Goal: Find specific page/section: Find specific page/section

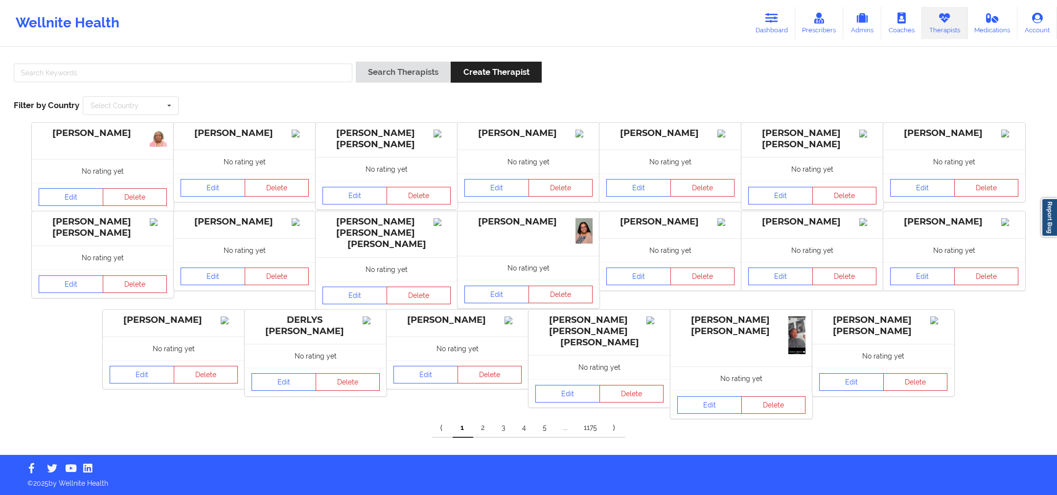
drag, startPoint x: 223, startPoint y: 56, endPoint x: 220, endPoint y: 69, distance: 13.6
click at [224, 57] on div "Search Therapists Create Therapist Filter by Country Select Country [GEOGRAPHIC…" at bounding box center [528, 88] width 1043 height 67
click at [220, 72] on input "text" at bounding box center [183, 73] width 339 height 19
paste input "[PERSON_NAME]"
type input "[PERSON_NAME]"
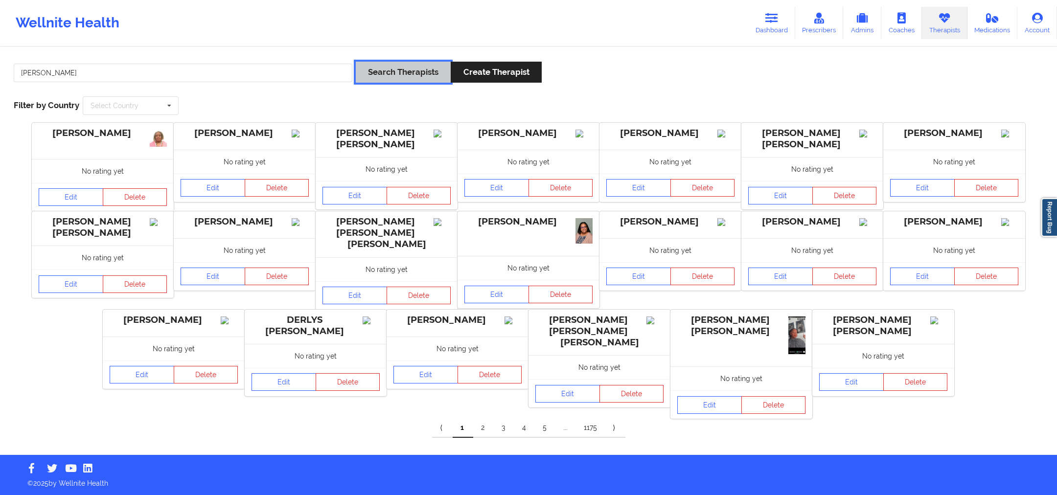
click at [435, 75] on button "Search Therapists" at bounding box center [403, 72] width 95 height 21
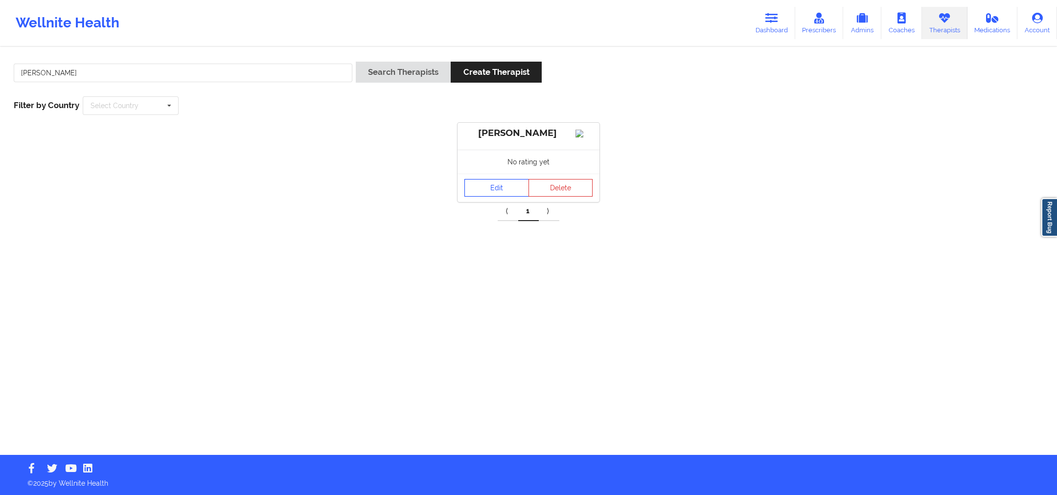
click at [483, 189] on link "Edit" at bounding box center [496, 188] width 65 height 18
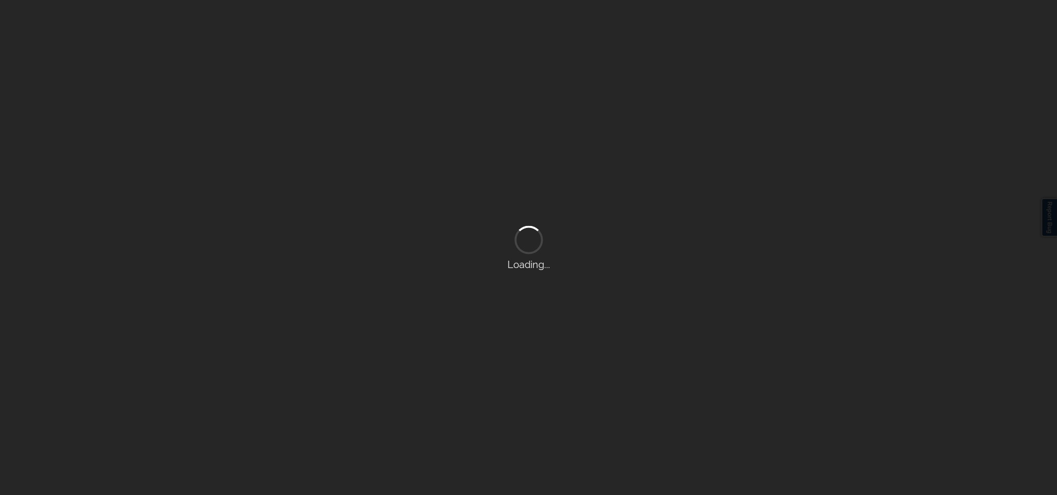
click at [483, 194] on div "Loading..." at bounding box center [528, 247] width 1057 height 495
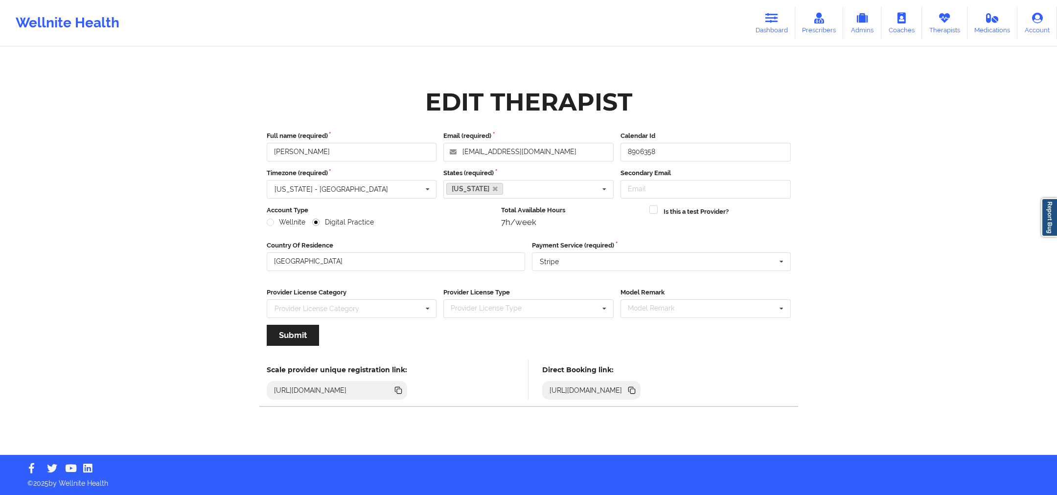
click at [637, 386] on icon at bounding box center [631, 390] width 11 height 11
click at [961, 19] on link "Therapists" at bounding box center [944, 23] width 45 height 32
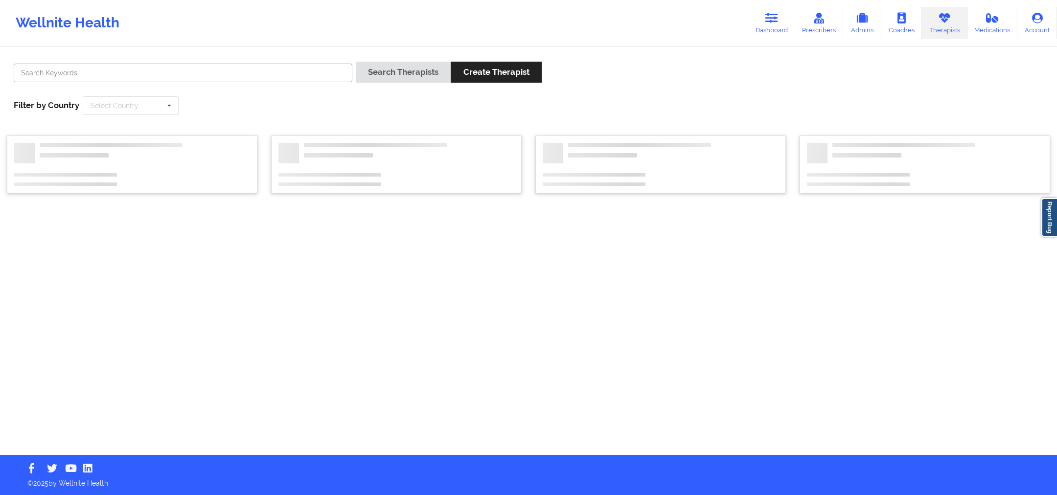
click at [249, 79] on input "text" at bounding box center [183, 73] width 339 height 19
paste input "[PERSON_NAME]"
type input "[PERSON_NAME]"
click at [432, 68] on button "Search Therapists" at bounding box center [403, 72] width 95 height 21
click at [432, 68] on div "[PERSON_NAME] Search Therapists Create Therapist Filter by Country Select Count…" at bounding box center [528, 251] width 1057 height 407
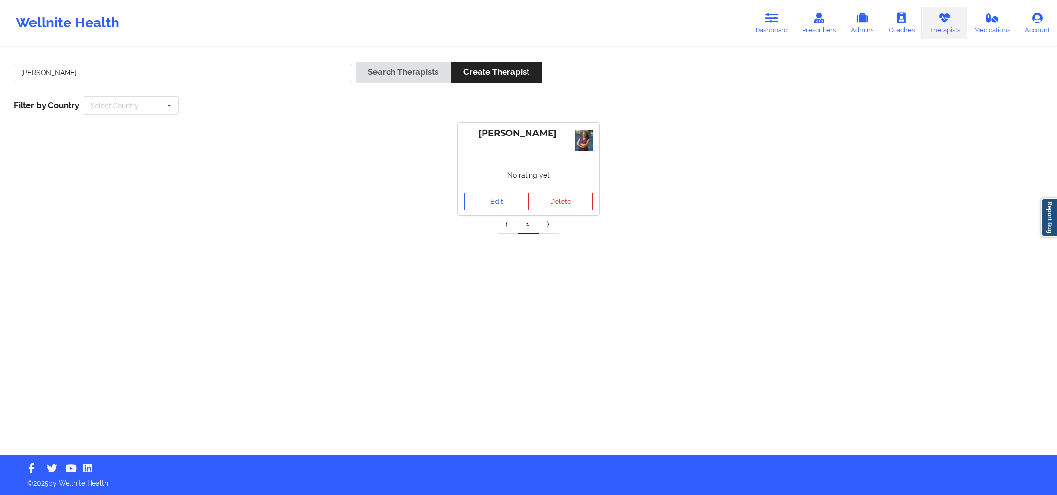
click at [493, 192] on div "Edit Delete" at bounding box center [528, 201] width 142 height 28
click at [501, 200] on link "Edit" at bounding box center [496, 202] width 65 height 18
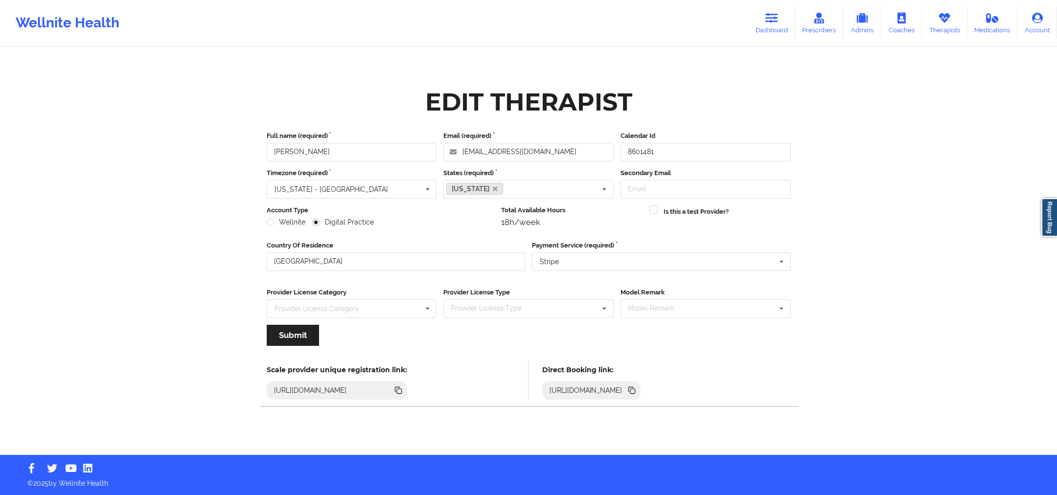
click at [637, 388] on icon at bounding box center [631, 390] width 11 height 11
click at [940, 13] on icon at bounding box center [944, 18] width 13 height 11
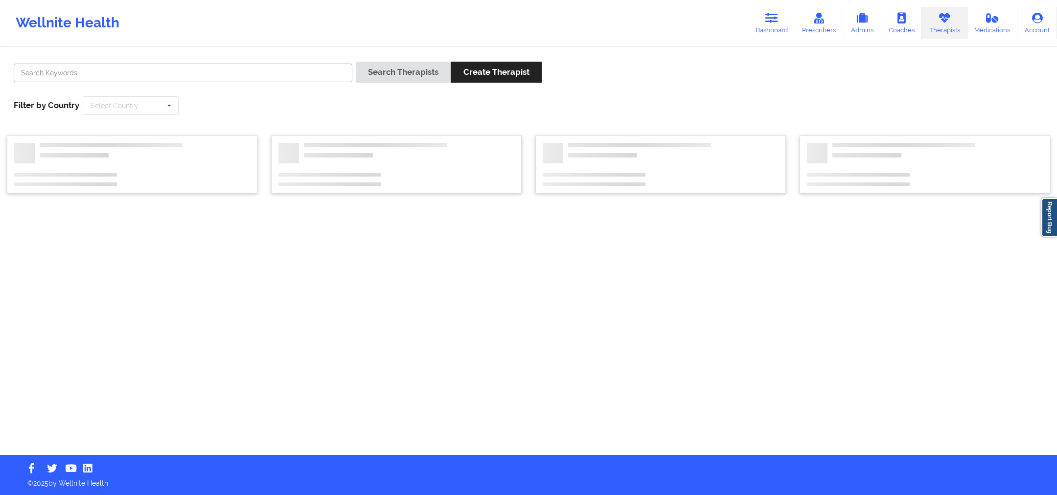
click at [320, 71] on input "text" at bounding box center [183, 73] width 339 height 19
paste input "[PERSON_NAME]"
type input "[PERSON_NAME]"
click at [414, 69] on button "Search Therapists" at bounding box center [403, 72] width 95 height 21
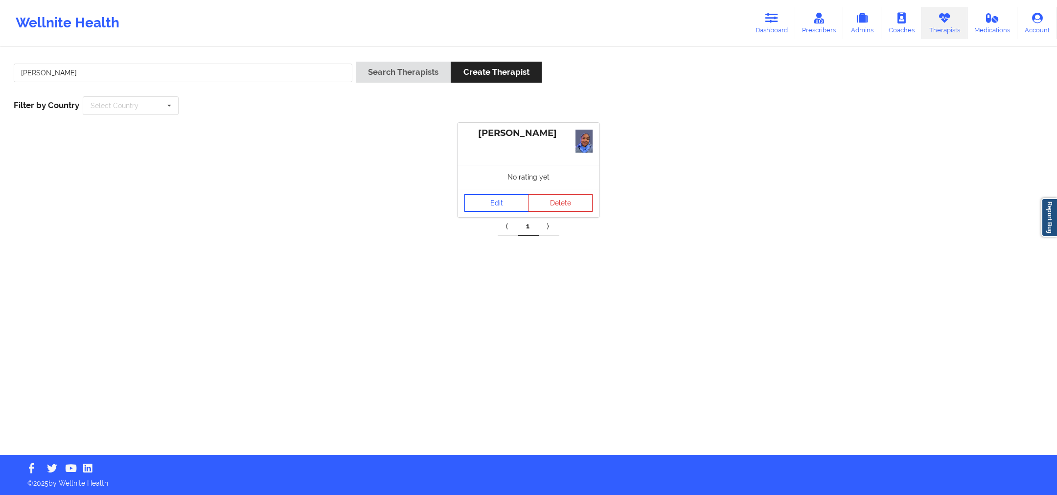
click at [495, 207] on link "Edit" at bounding box center [496, 203] width 65 height 18
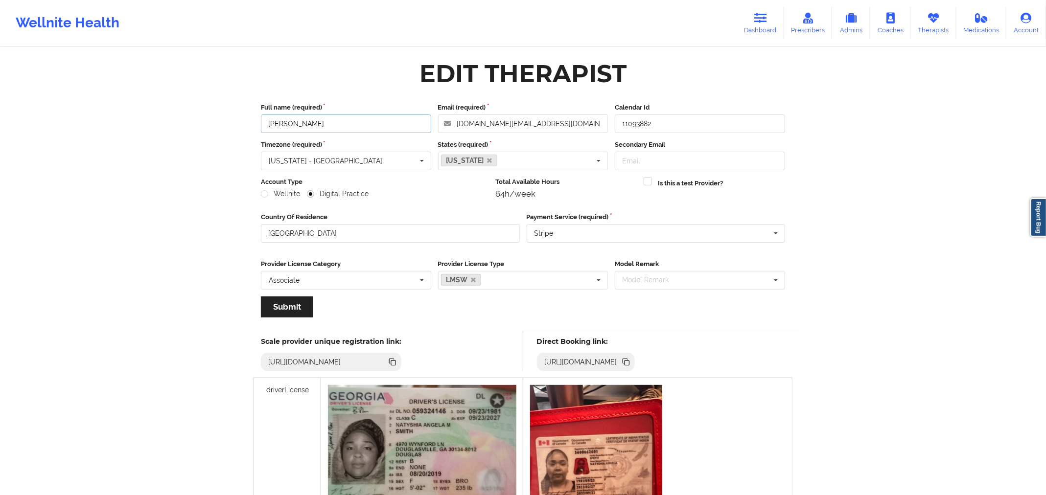
drag, startPoint x: 314, startPoint y: 122, endPoint x: 233, endPoint y: 110, distance: 81.2
click at [233, 110] on div "Wellnite Health Dashboard Prescribers Admins Coaches Therapists Medications Acc…" at bounding box center [523, 389] width 1046 height 778
click at [631, 363] on icon at bounding box center [625, 362] width 11 height 11
click at [926, 15] on link "Therapists" at bounding box center [932, 23] width 45 height 32
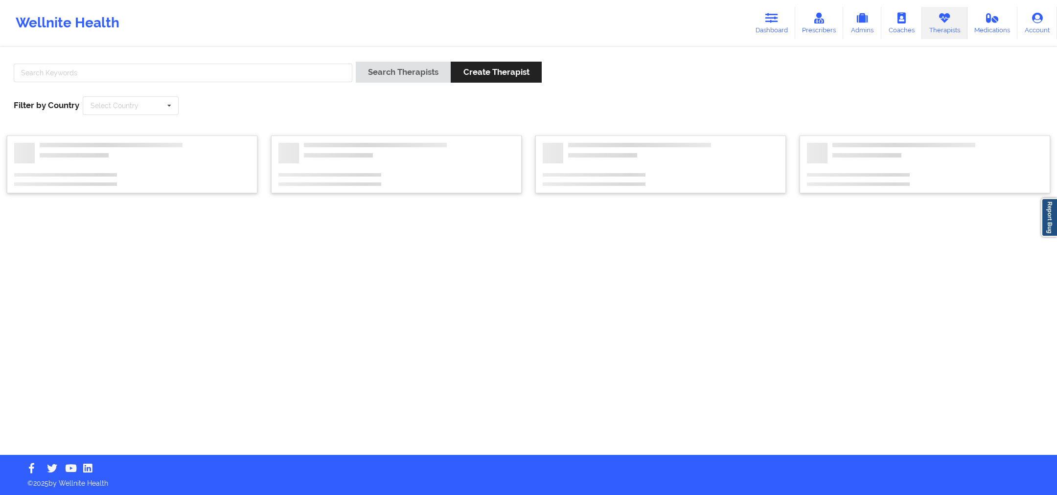
click at [232, 82] on div at bounding box center [182, 76] width 345 height 28
click at [236, 72] on input "text" at bounding box center [183, 73] width 339 height 19
paste input "[PERSON_NAME]"
type input "[PERSON_NAME]"
click at [401, 71] on button "Search Therapists" at bounding box center [403, 72] width 95 height 21
